Goal: Task Accomplishment & Management: Complete application form

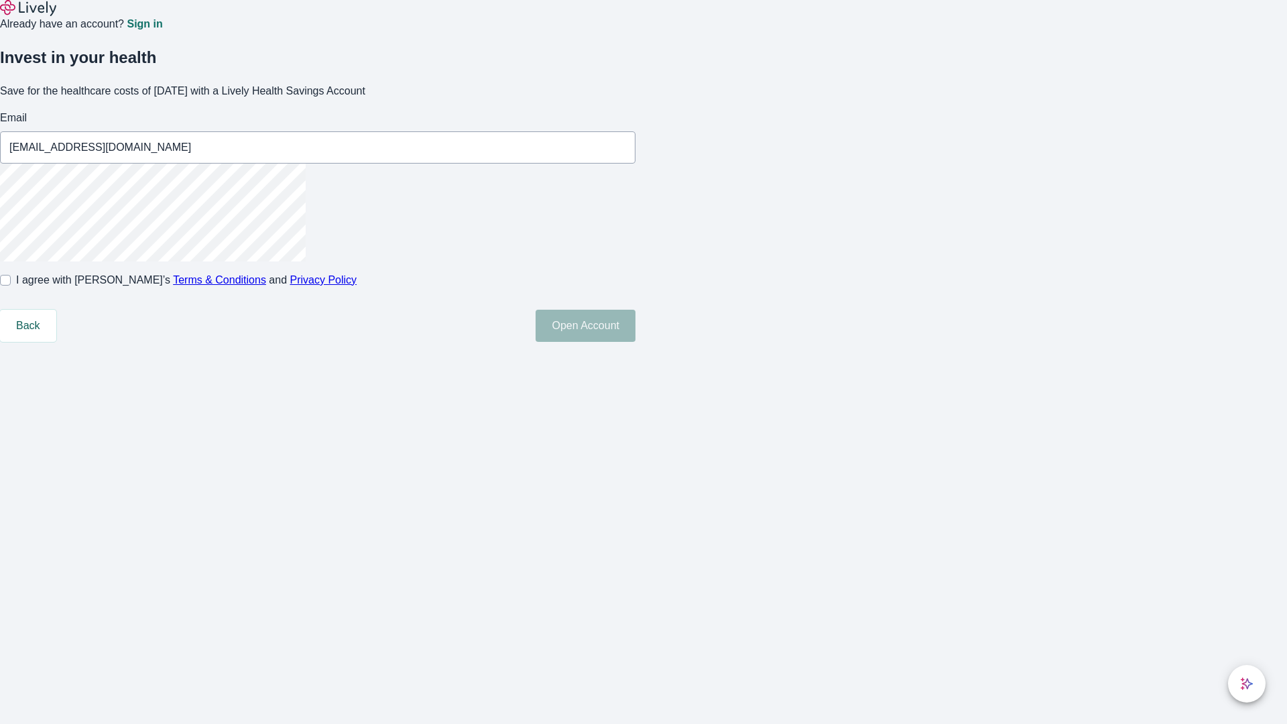
click at [11, 286] on input "I agree with Lively’s Terms & Conditions and Privacy Policy" at bounding box center [5, 280] width 11 height 11
checkbox input "true"
click at [635, 342] on button "Open Account" at bounding box center [586, 326] width 100 height 32
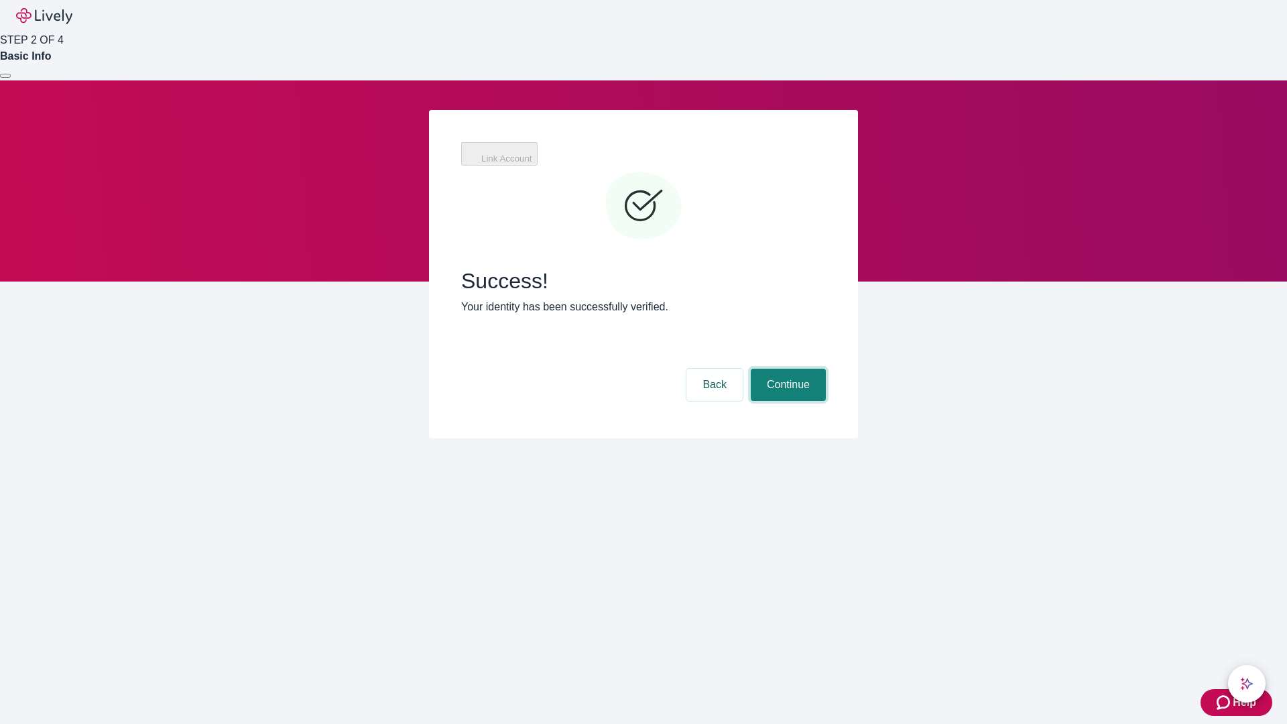
click at [786, 369] on button "Continue" at bounding box center [788, 385] width 75 height 32
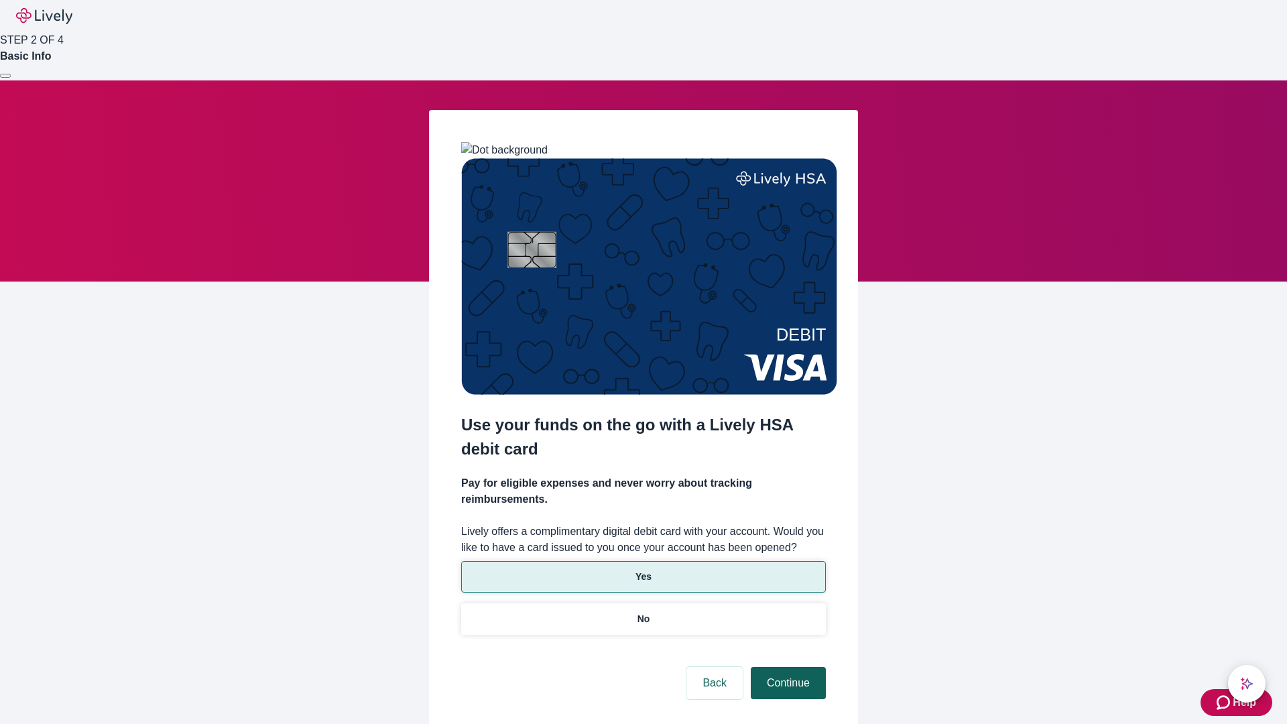
click at [643, 612] on p "No" at bounding box center [643, 619] width 13 height 14
click at [786, 667] on button "Continue" at bounding box center [788, 683] width 75 height 32
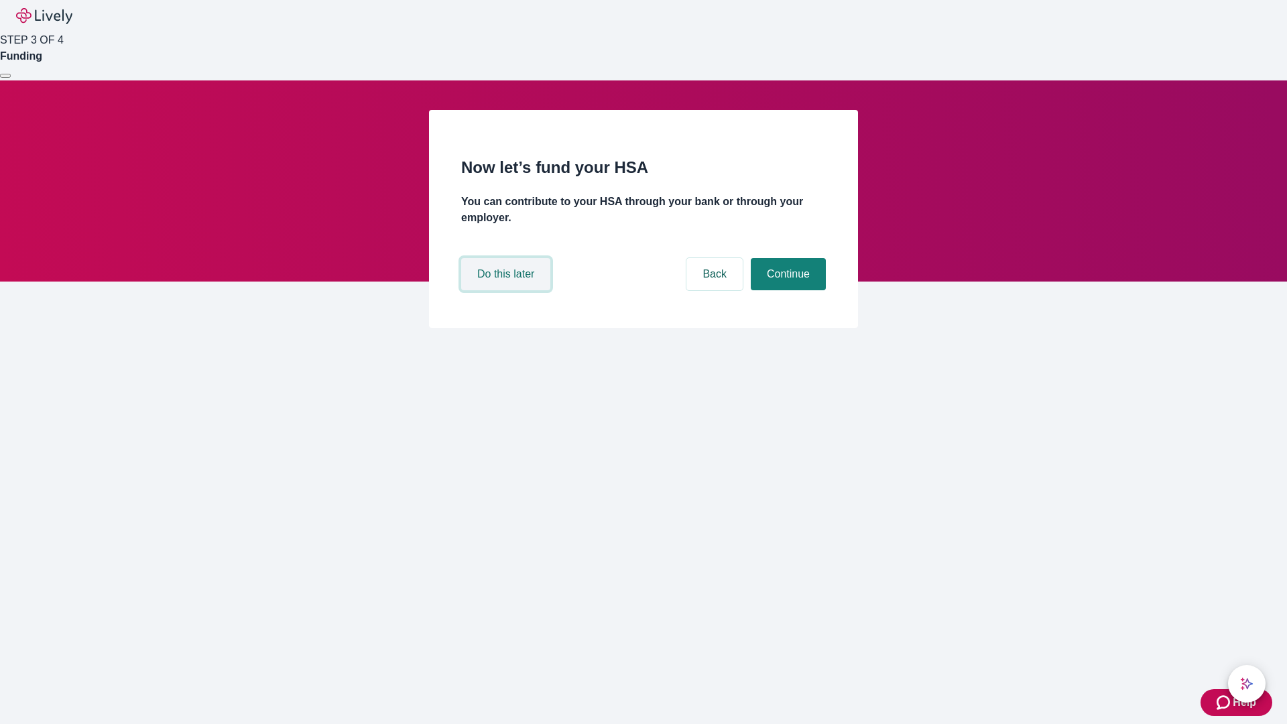
click at [507, 290] on button "Do this later" at bounding box center [505, 274] width 89 height 32
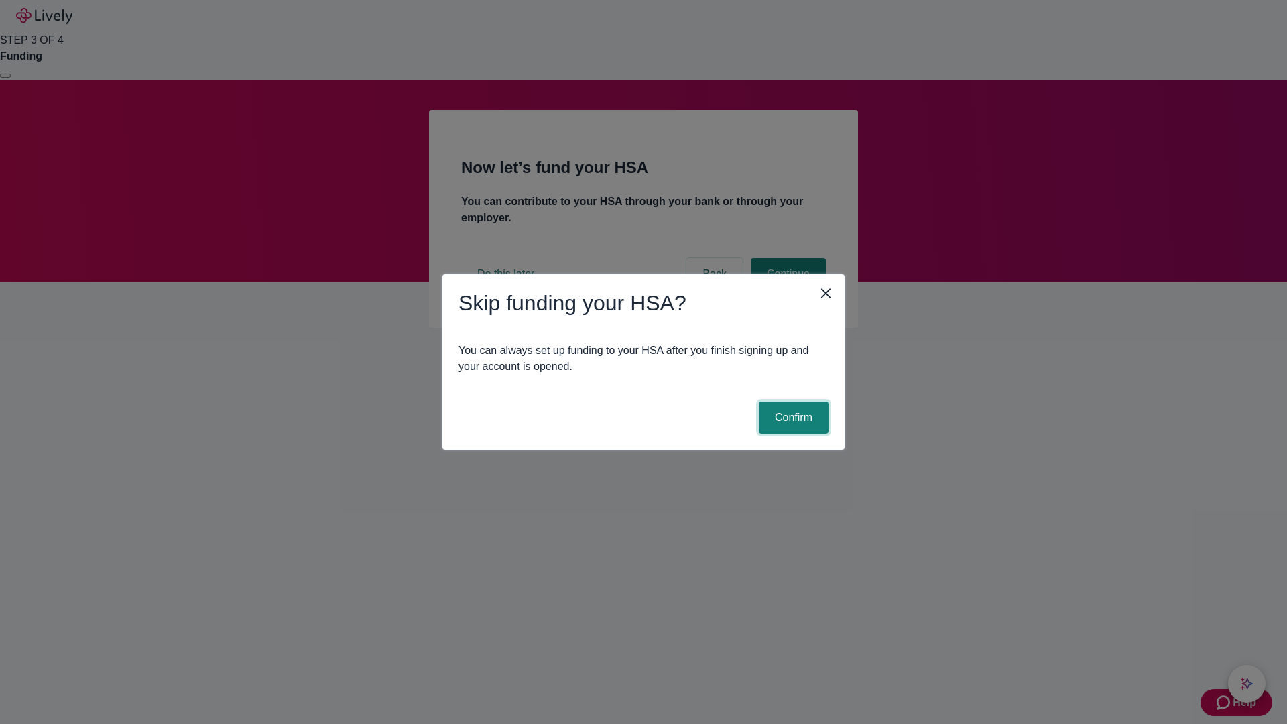
click at [792, 418] on button "Confirm" at bounding box center [794, 417] width 70 height 32
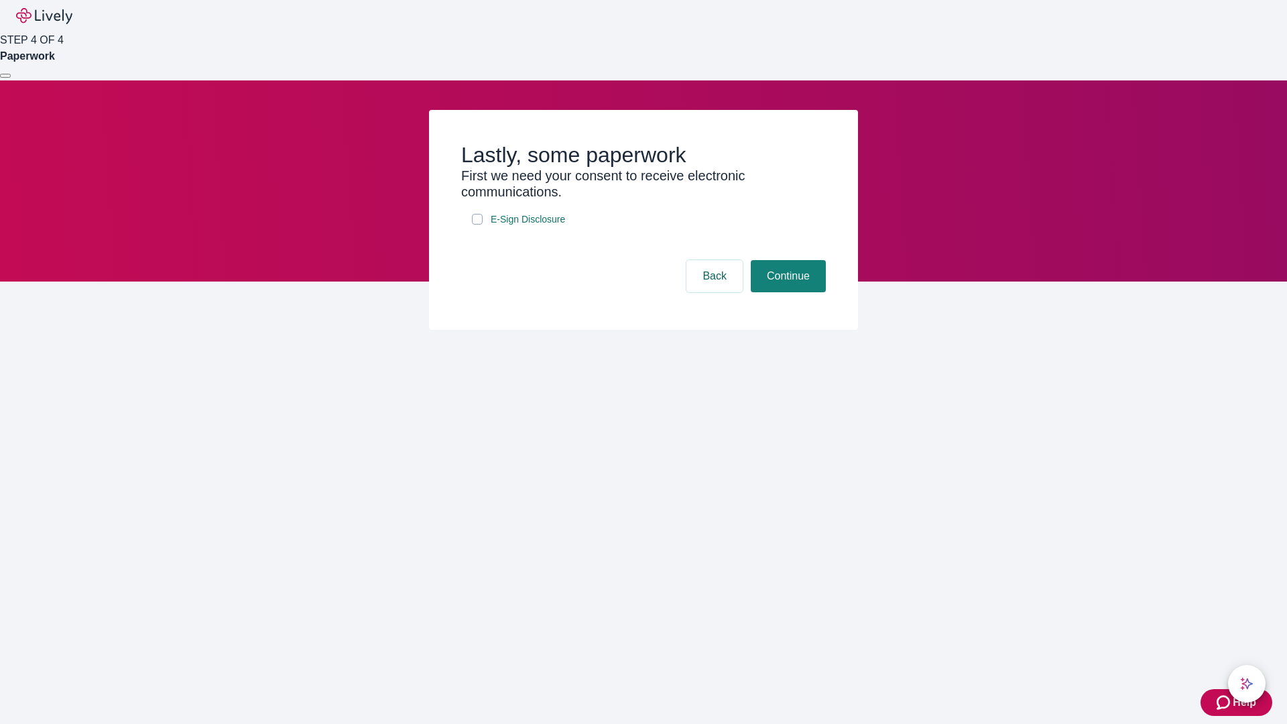
click at [477, 225] on input "E-Sign Disclosure" at bounding box center [477, 219] width 11 height 11
checkbox input "true"
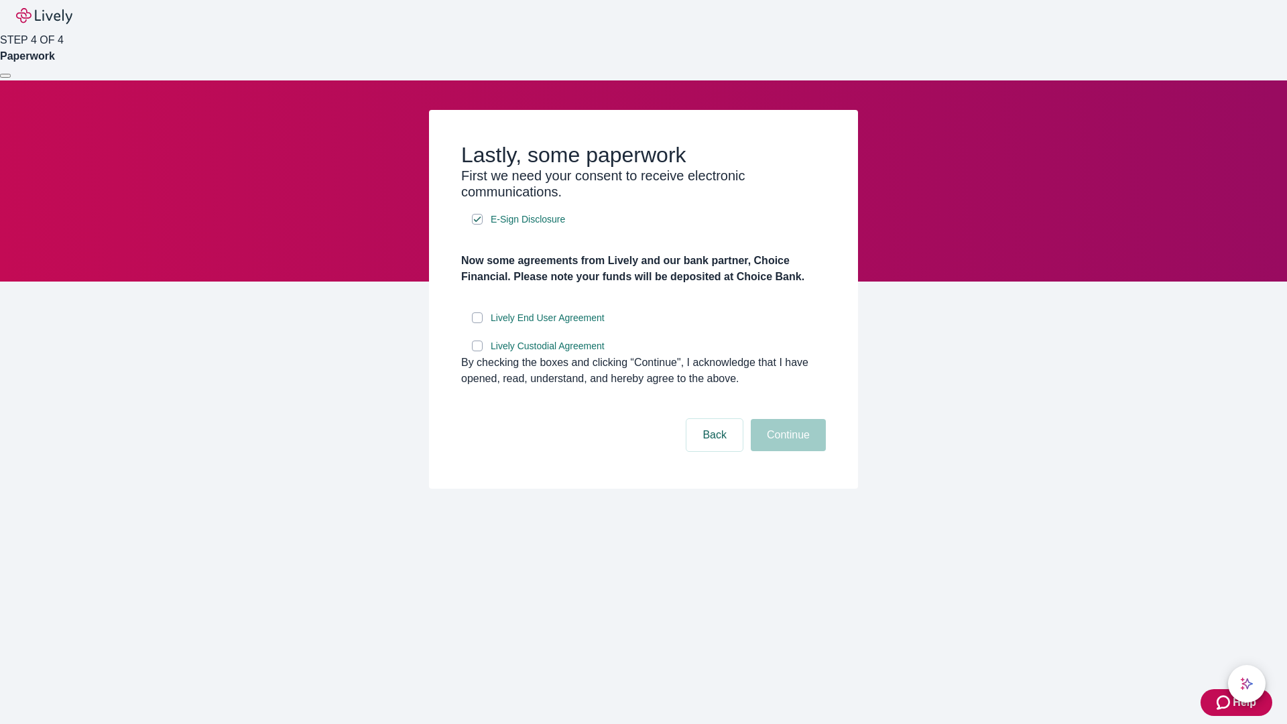
click at [477, 323] on input "Lively End User Agreement" at bounding box center [477, 317] width 11 height 11
checkbox input "true"
click at [477, 351] on input "Lively Custodial Agreement" at bounding box center [477, 345] width 11 height 11
checkbox input "true"
click at [786, 451] on button "Continue" at bounding box center [788, 435] width 75 height 32
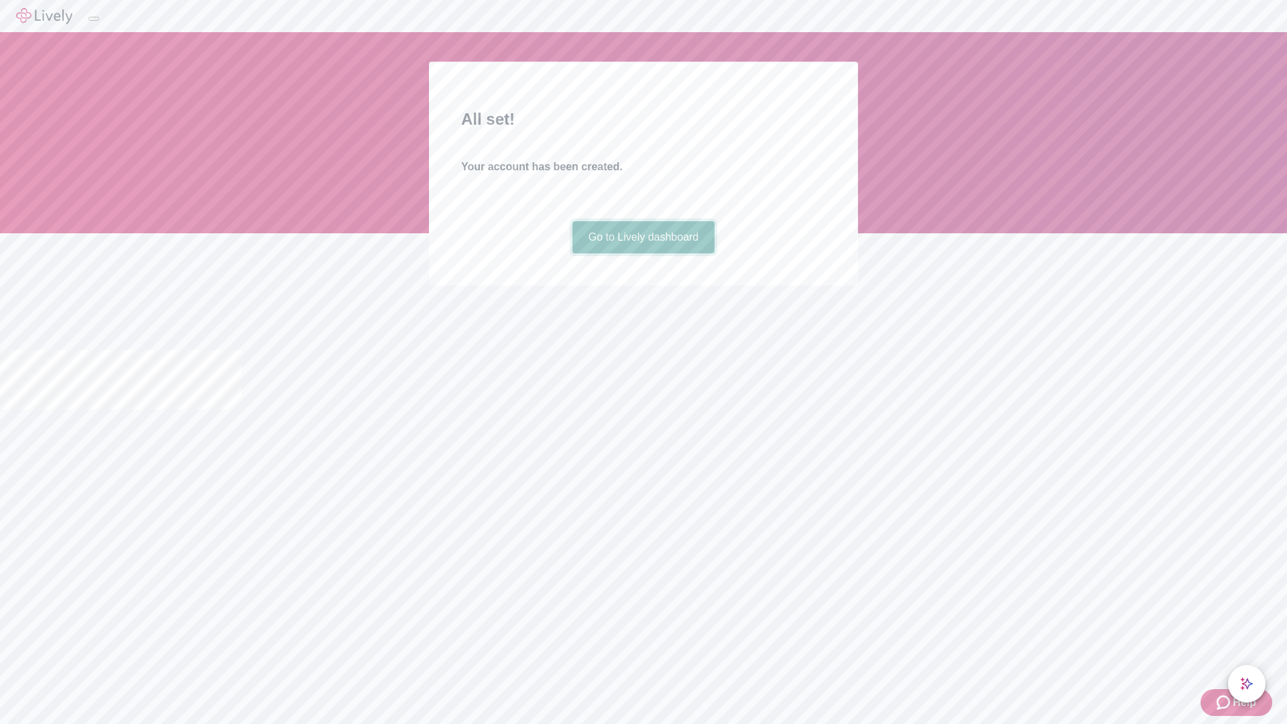
click at [643, 253] on link "Go to Lively dashboard" at bounding box center [643, 237] width 143 height 32
